Goal: Task Accomplishment & Management: Use online tool/utility

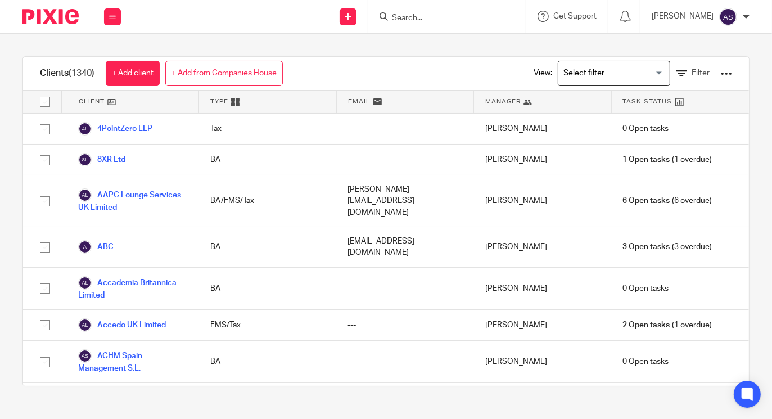
click at [391, 11] on div at bounding box center [445, 17] width 131 height 14
click at [399, 11] on form at bounding box center [451, 17] width 120 height 14
click at [407, 15] on input "Search" at bounding box center [441, 18] width 101 height 10
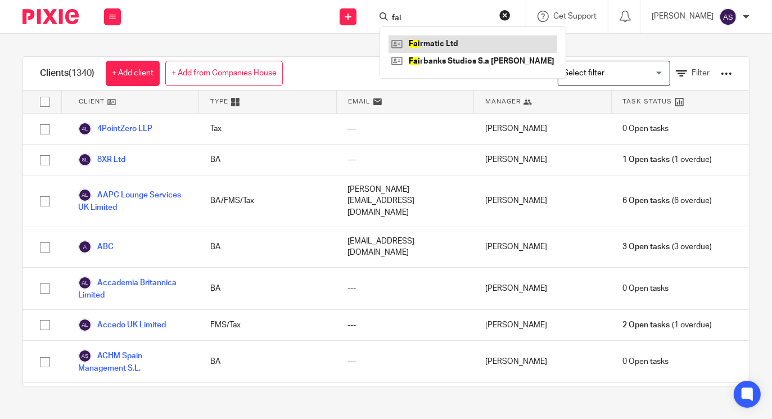
type input "fai"
click at [430, 49] on link at bounding box center [473, 43] width 169 height 17
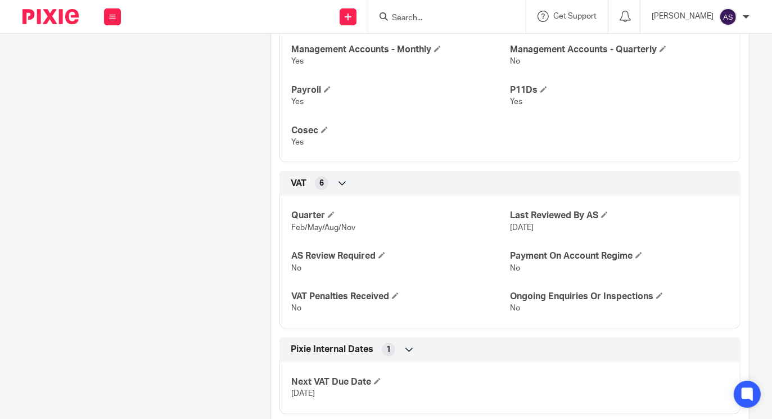
scroll to position [1385, 0]
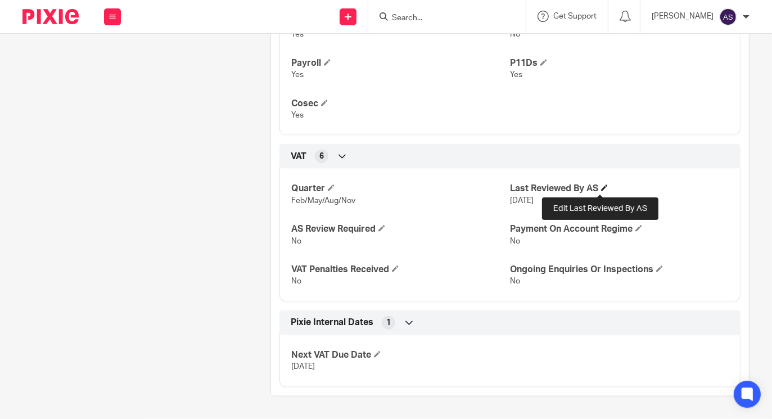
click at [601, 186] on span at bounding box center [604, 187] width 7 height 7
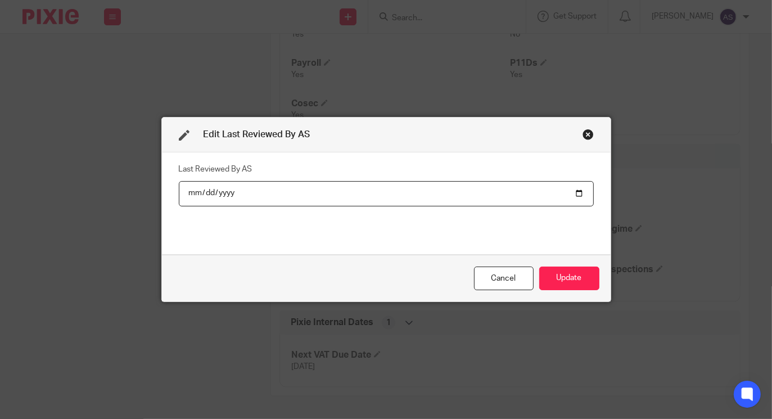
click at [571, 193] on input "2025-01-08" at bounding box center [386, 193] width 415 height 25
type input "2025-09-24"
click at [564, 279] on button "Update" at bounding box center [569, 279] width 60 height 24
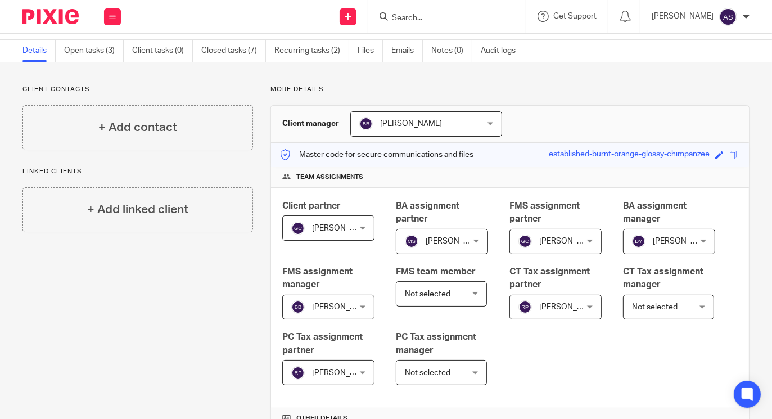
scroll to position [0, 0]
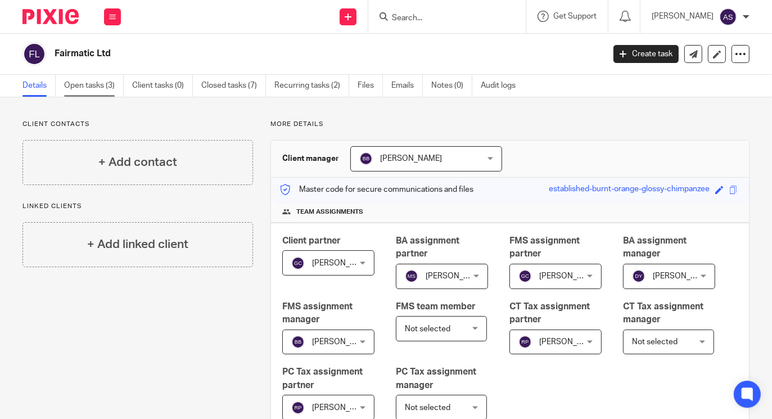
click at [92, 83] on link "Open tasks (3)" at bounding box center [94, 86] width 60 height 22
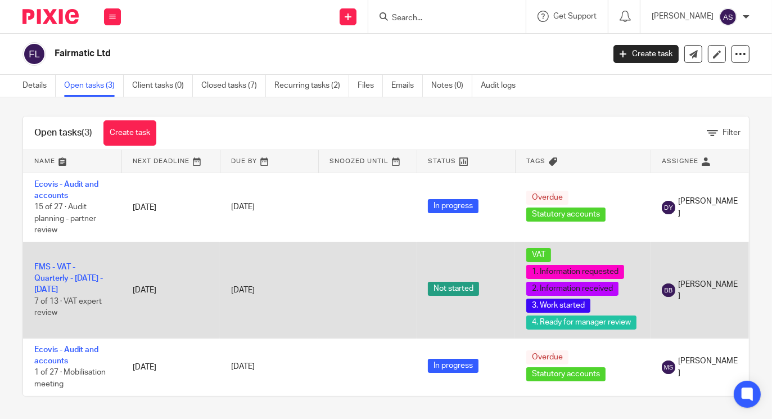
scroll to position [14, 0]
click at [74, 264] on link "FMS - VAT - Quarterly - [DATE] - [DATE]" at bounding box center [68, 278] width 69 height 31
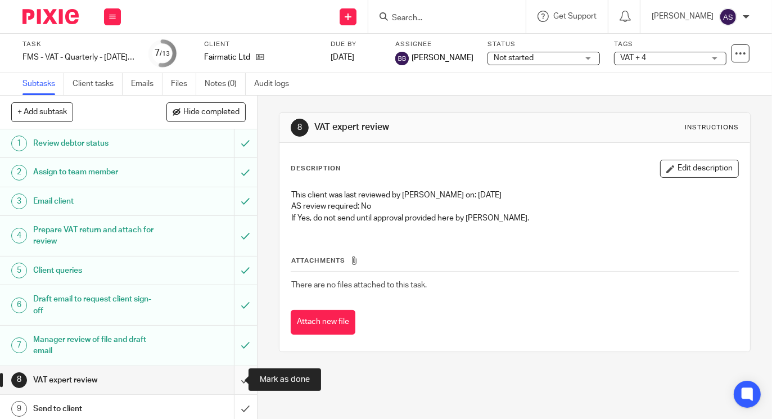
click at [230, 379] on input "submit" at bounding box center [128, 380] width 257 height 28
